Goal: Transaction & Acquisition: Obtain resource

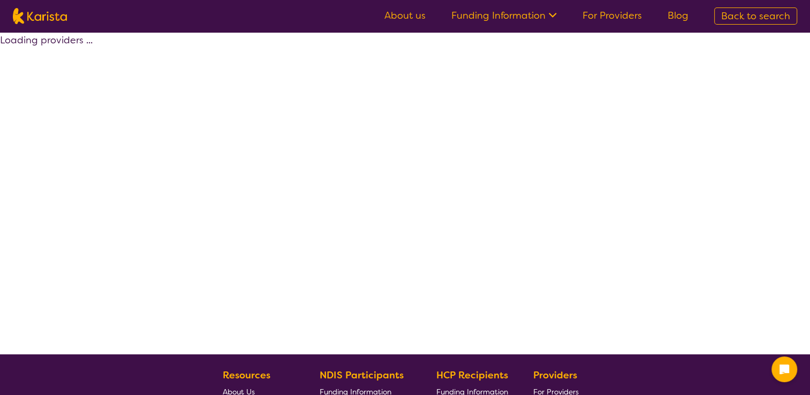
select select "by_score"
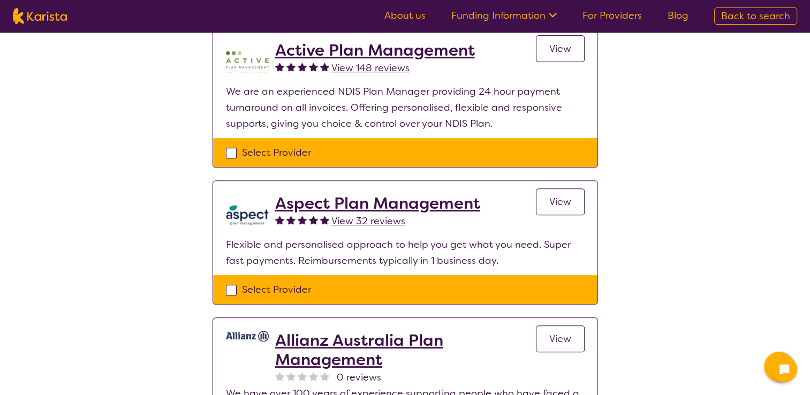
scroll to position [368, 0]
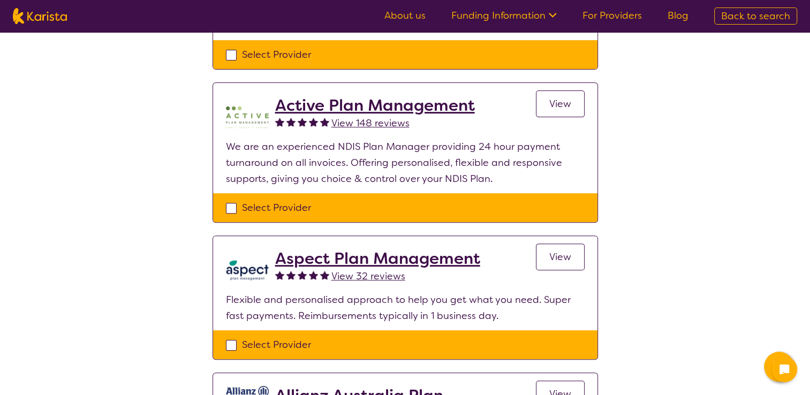
click at [410, 112] on h2 "Active Plan Management" at bounding box center [375, 105] width 200 height 19
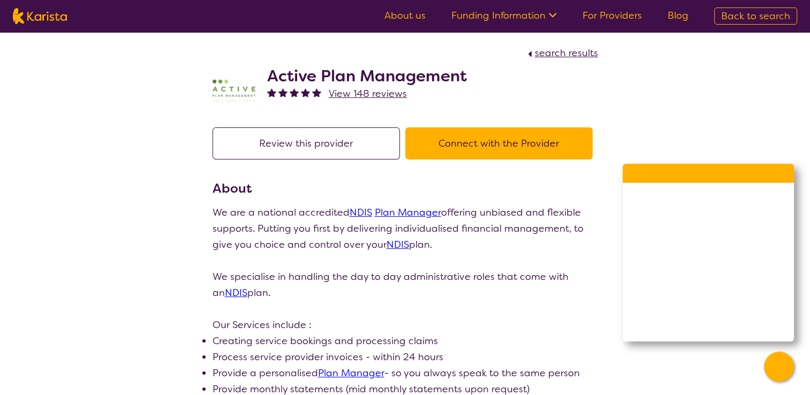
click at [327, 146] on button "Review this provider" at bounding box center [305, 143] width 187 height 32
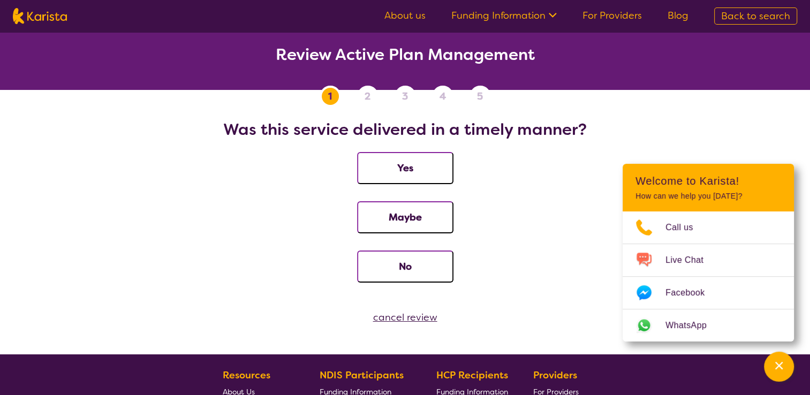
click at [385, 319] on div "cancel review" at bounding box center [405, 317] width 810 height 16
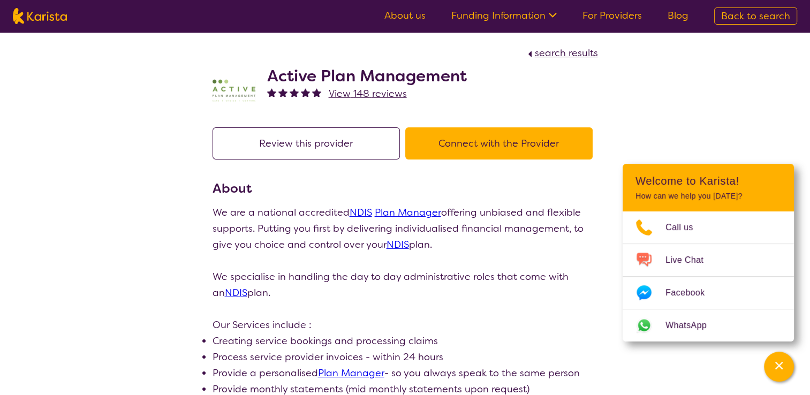
click at [483, 144] on button "Connect with the Provider" at bounding box center [498, 143] width 187 height 32
